Goal: Transaction & Acquisition: Purchase product/service

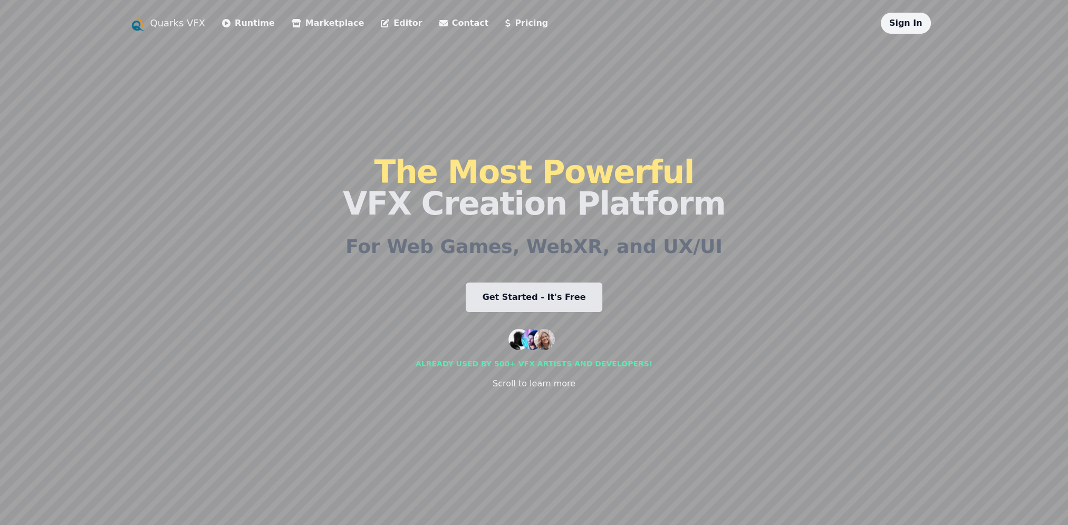
click at [237, 28] on link "Runtime" at bounding box center [248, 23] width 53 height 13
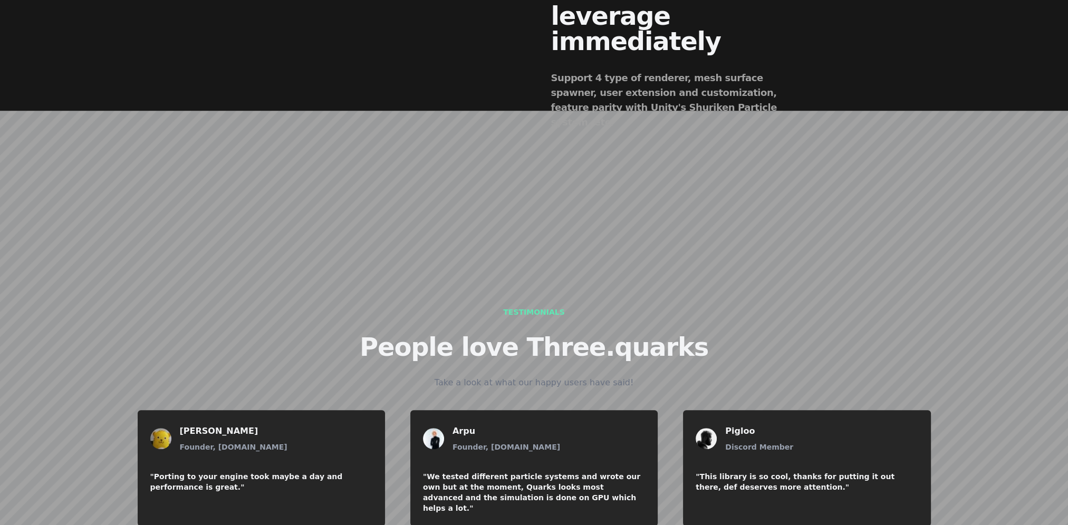
scroll to position [1002, 0]
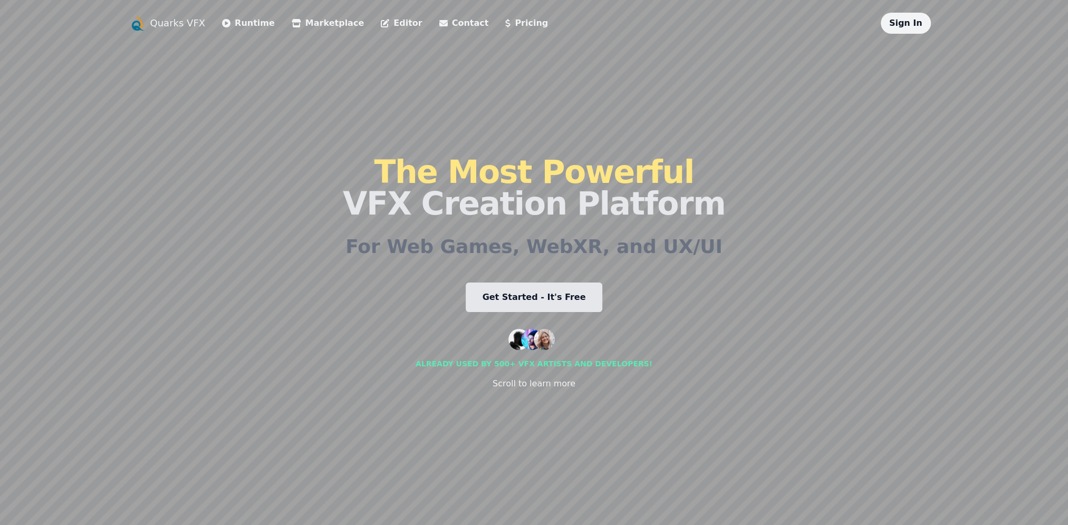
click at [381, 25] on link "Editor" at bounding box center [401, 23] width 41 height 13
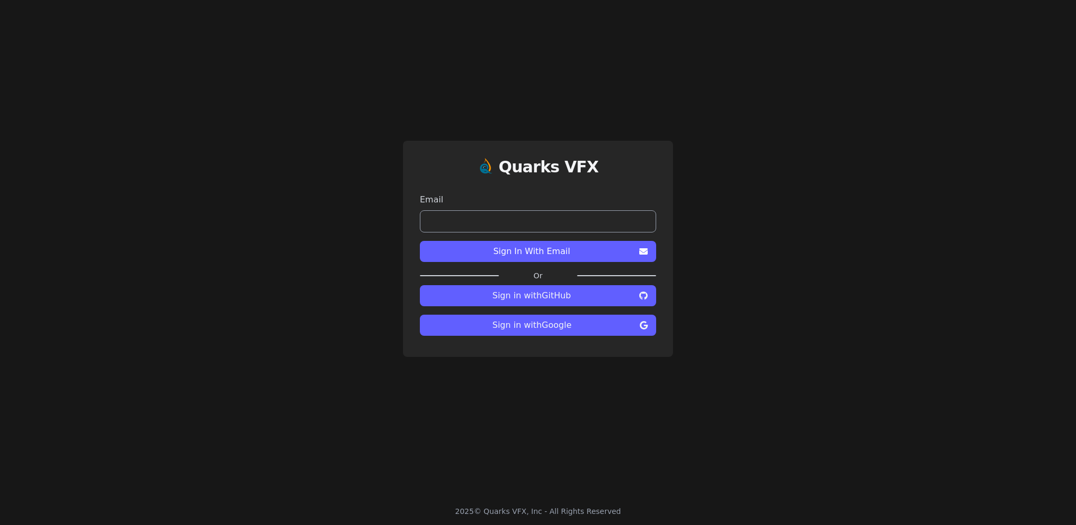
click at [521, 300] on span "Sign in with GitHub" at bounding box center [531, 296] width 207 height 13
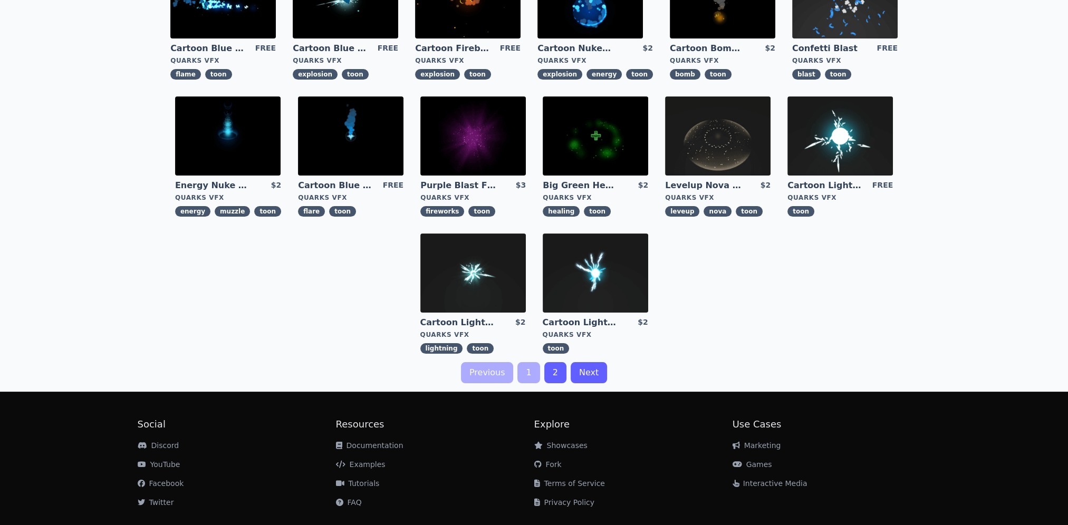
scroll to position [264, 0]
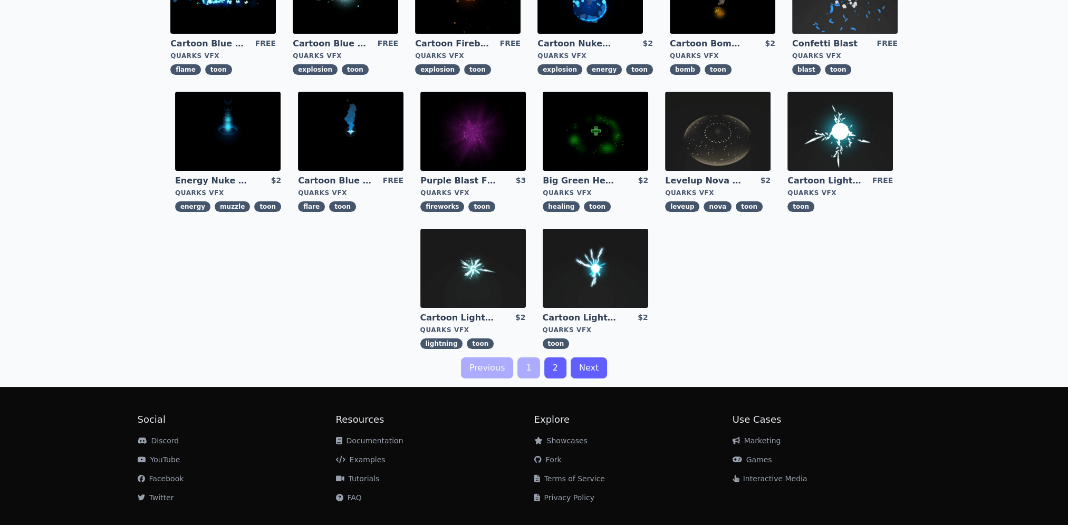
click at [553, 369] on link "2" at bounding box center [555, 368] width 22 height 21
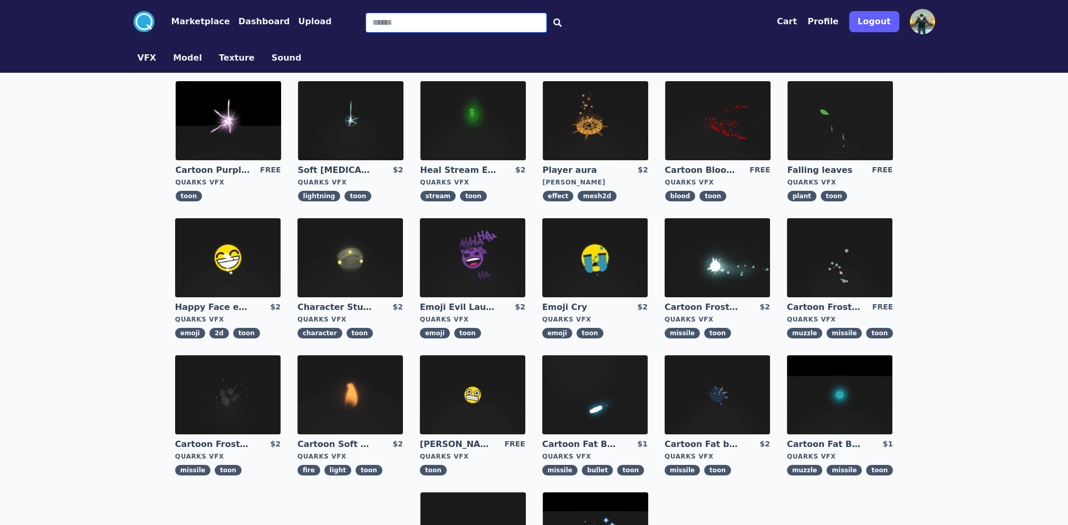
click at [373, 31] on input "Search" at bounding box center [456, 23] width 181 height 20
type input "*"
type input "******"
